Goal: Task Accomplishment & Management: Complete application form

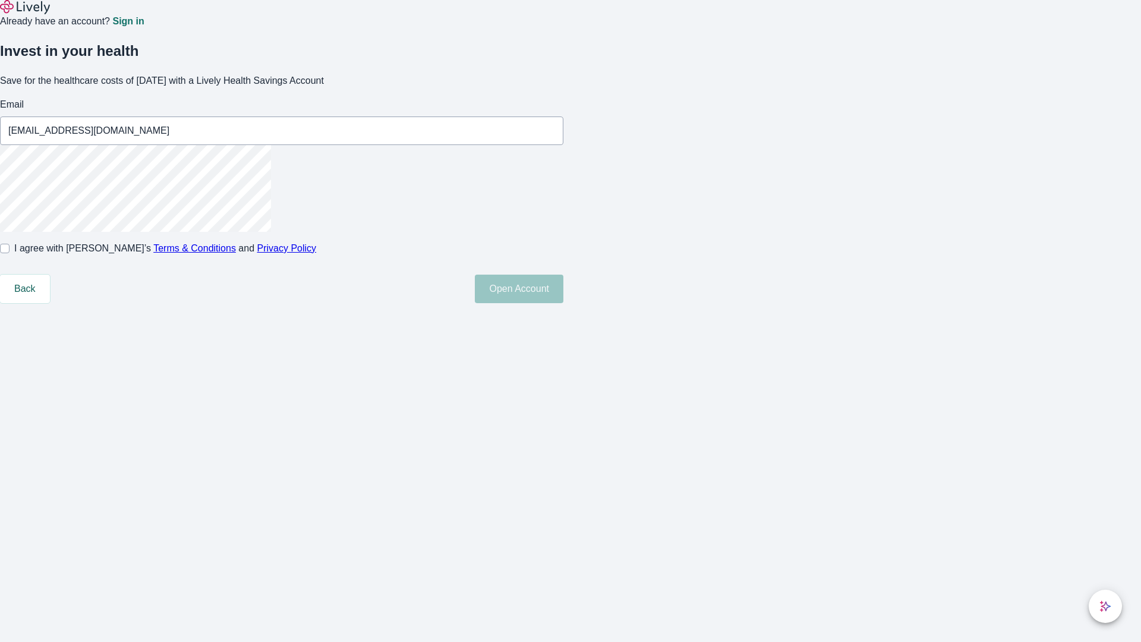
click at [10, 253] on input "I agree with Lively’s Terms & Conditions and Privacy Policy" at bounding box center [5, 249] width 10 height 10
checkbox input "true"
click at [564, 303] on button "Open Account" at bounding box center [519, 289] width 89 height 29
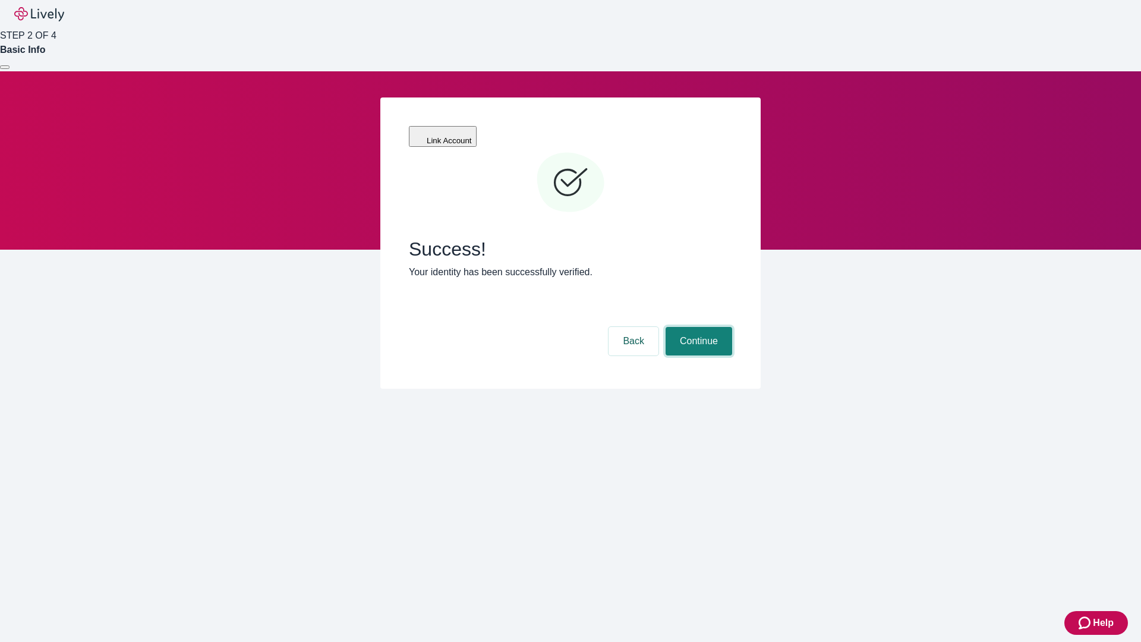
click at [697, 327] on button "Continue" at bounding box center [699, 341] width 67 height 29
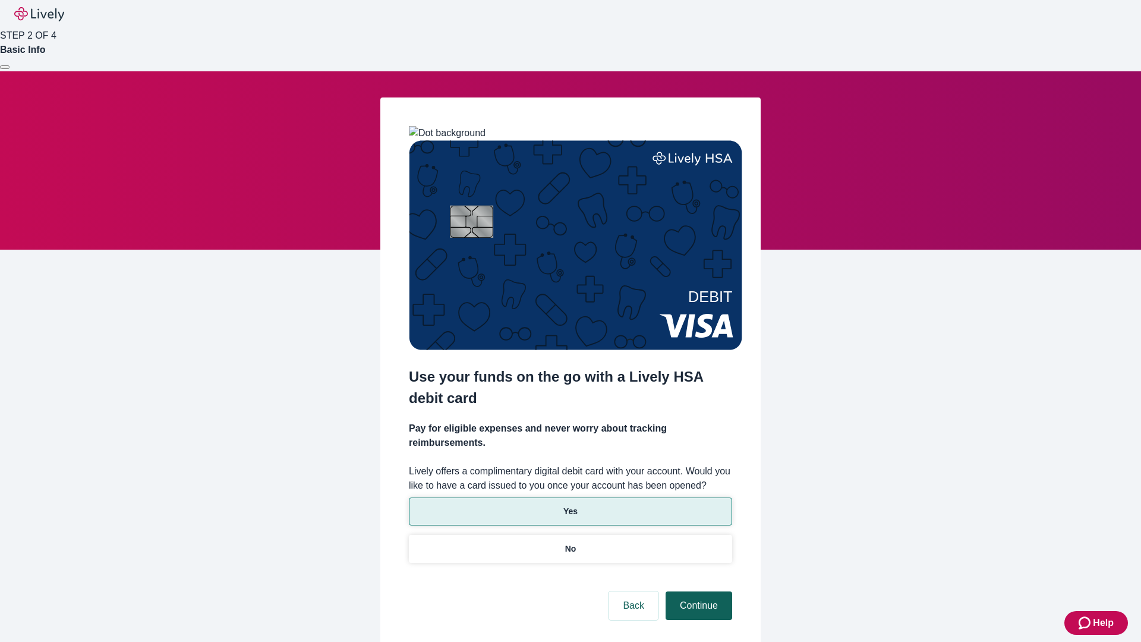
click at [570, 505] on p "Yes" at bounding box center [571, 511] width 14 height 12
click at [697, 592] on button "Continue" at bounding box center [699, 606] width 67 height 29
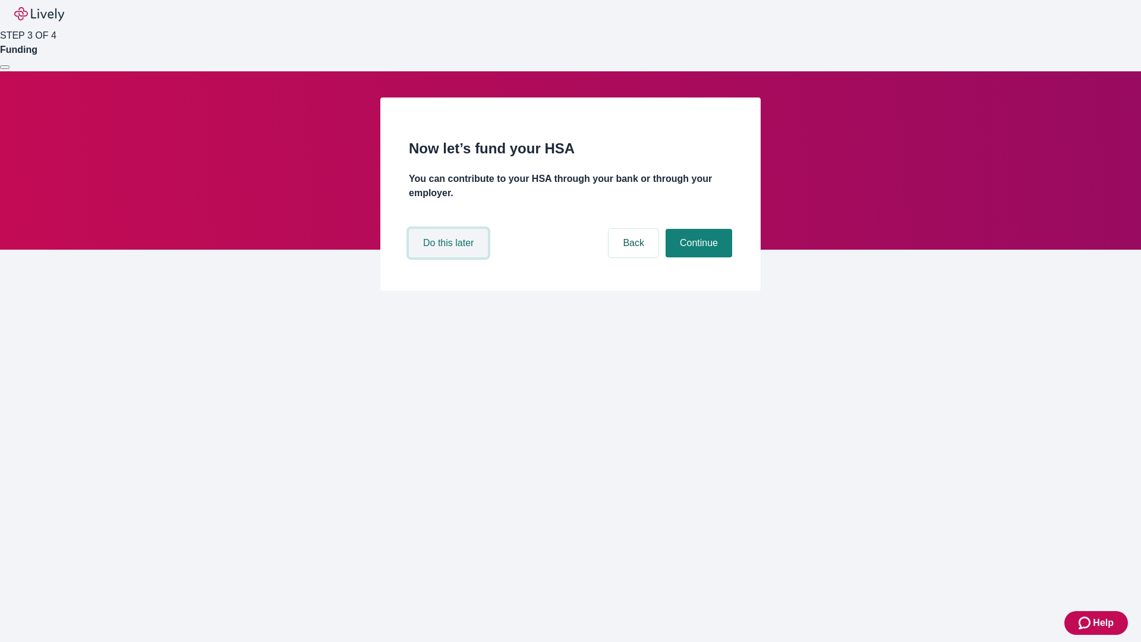
click at [450, 257] on button "Do this later" at bounding box center [448, 243] width 79 height 29
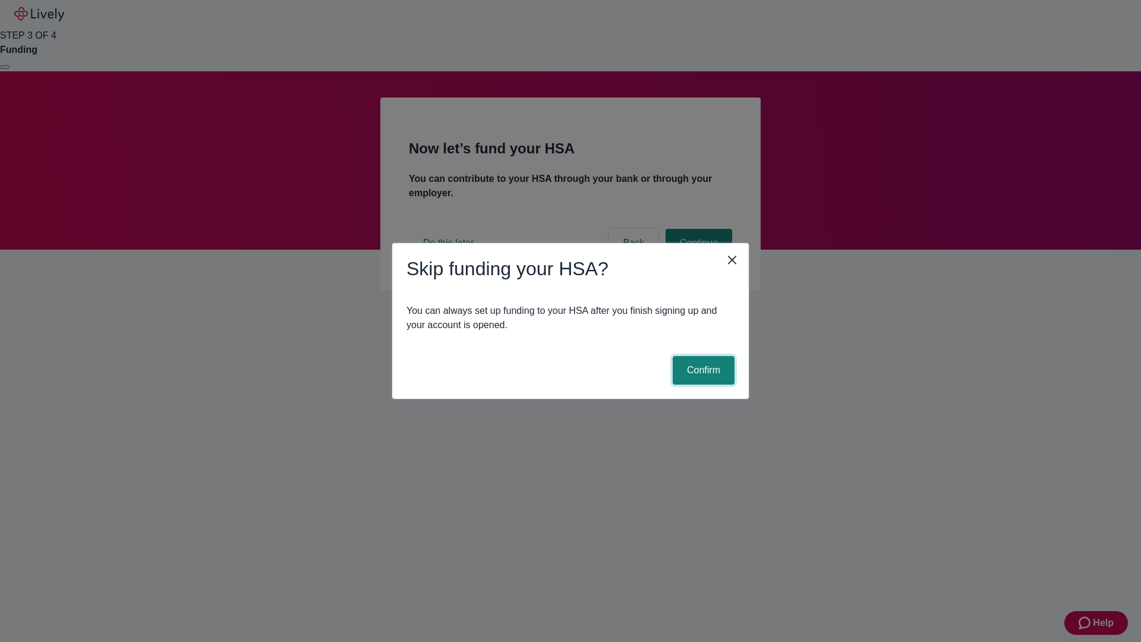
click at [702, 370] on button "Confirm" at bounding box center [704, 370] width 62 height 29
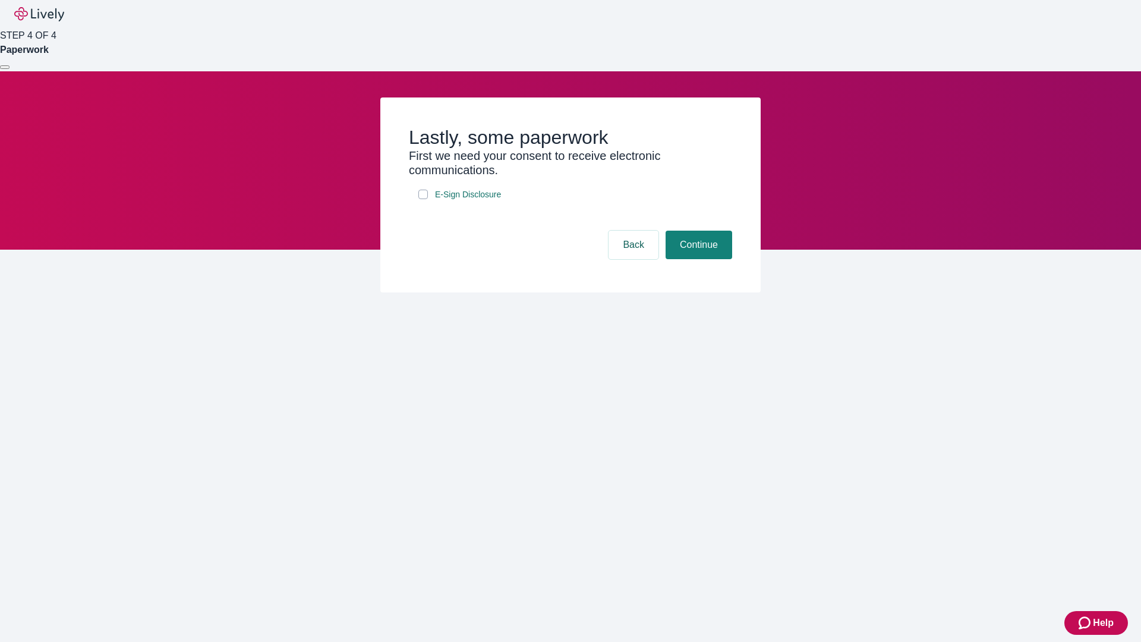
click at [423, 199] on input "E-Sign Disclosure" at bounding box center [424, 195] width 10 height 10
checkbox input "true"
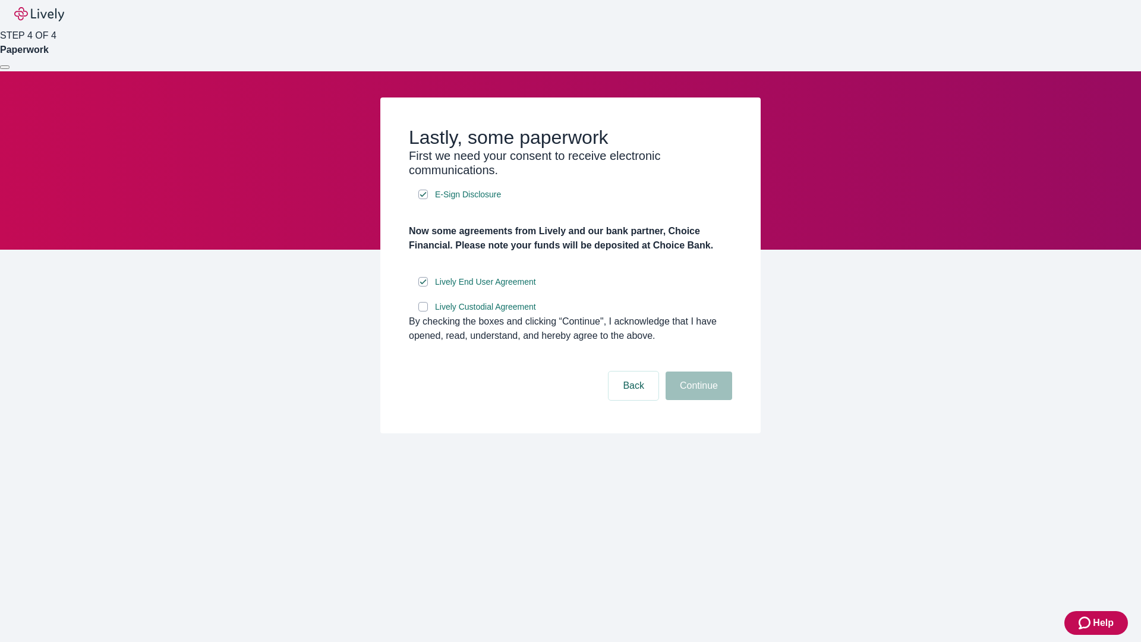
click at [423, 312] on input "Lively Custodial Agreement" at bounding box center [424, 307] width 10 height 10
checkbox input "true"
click at [697, 400] on button "Continue" at bounding box center [699, 386] width 67 height 29
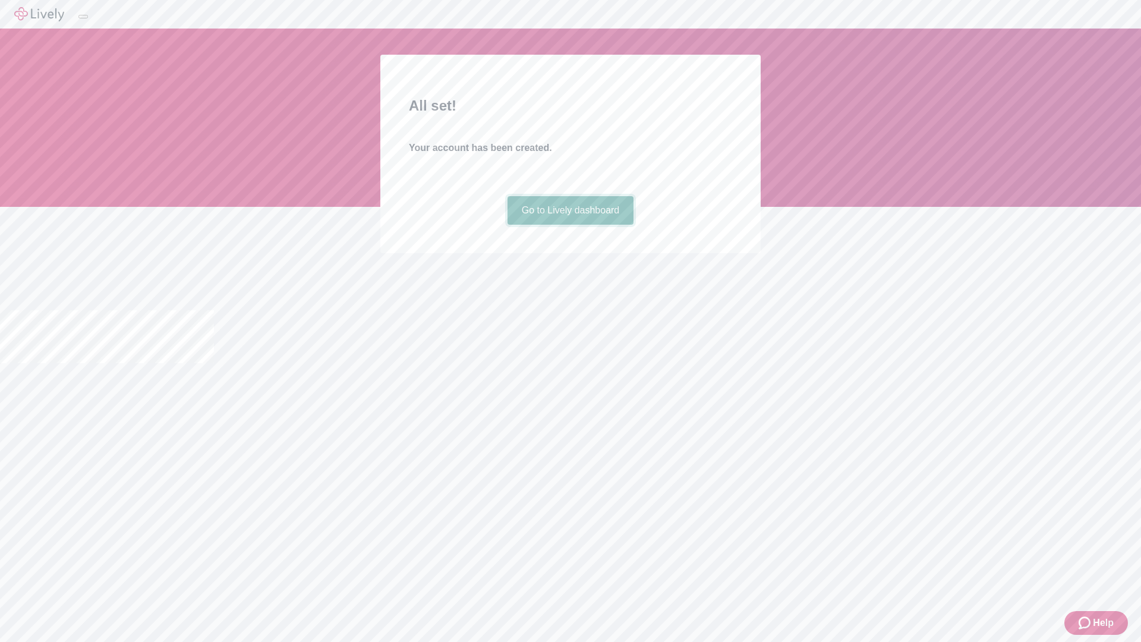
click at [570, 225] on link "Go to Lively dashboard" at bounding box center [571, 210] width 127 height 29
